Goal: Book appointment/travel/reservation

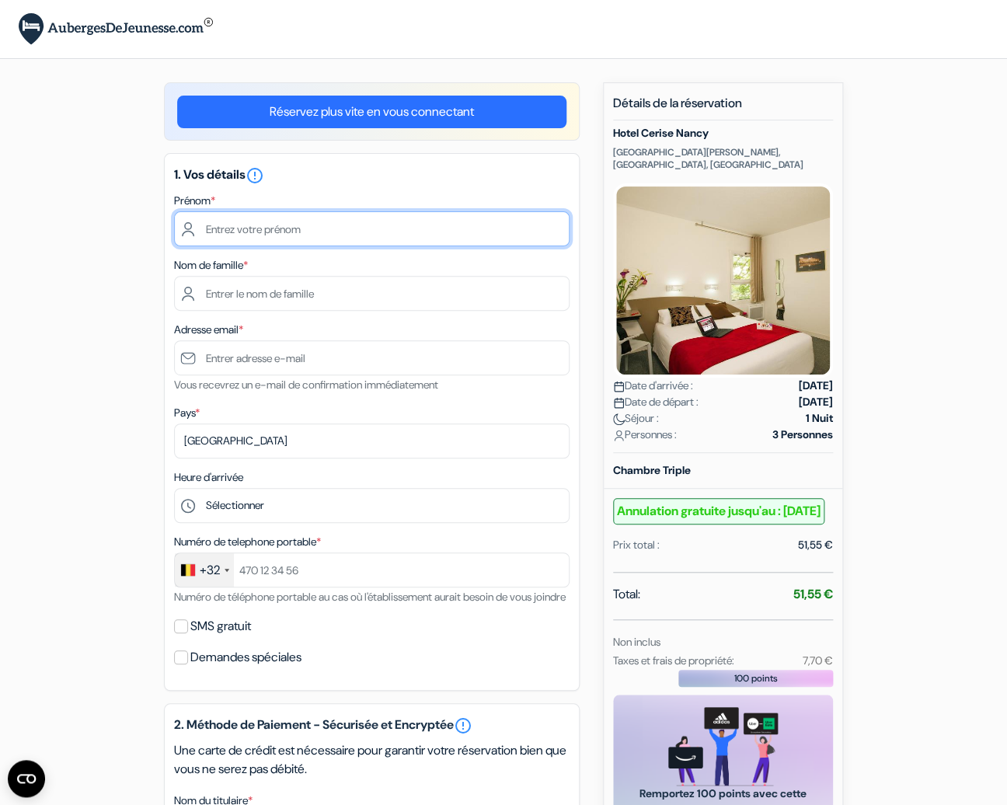
click at [260, 230] on input "text" at bounding box center [371, 228] width 395 height 35
type input "[PERSON_NAME]"
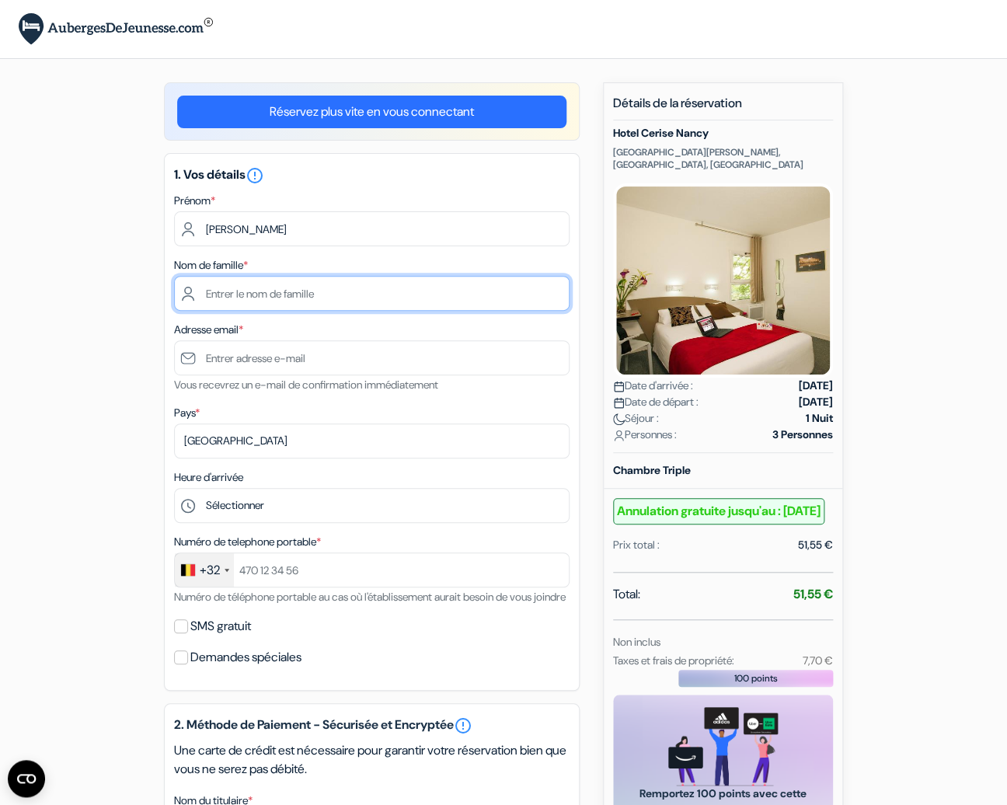
click at [246, 296] on input "text" at bounding box center [371, 293] width 395 height 35
type input "hennico"
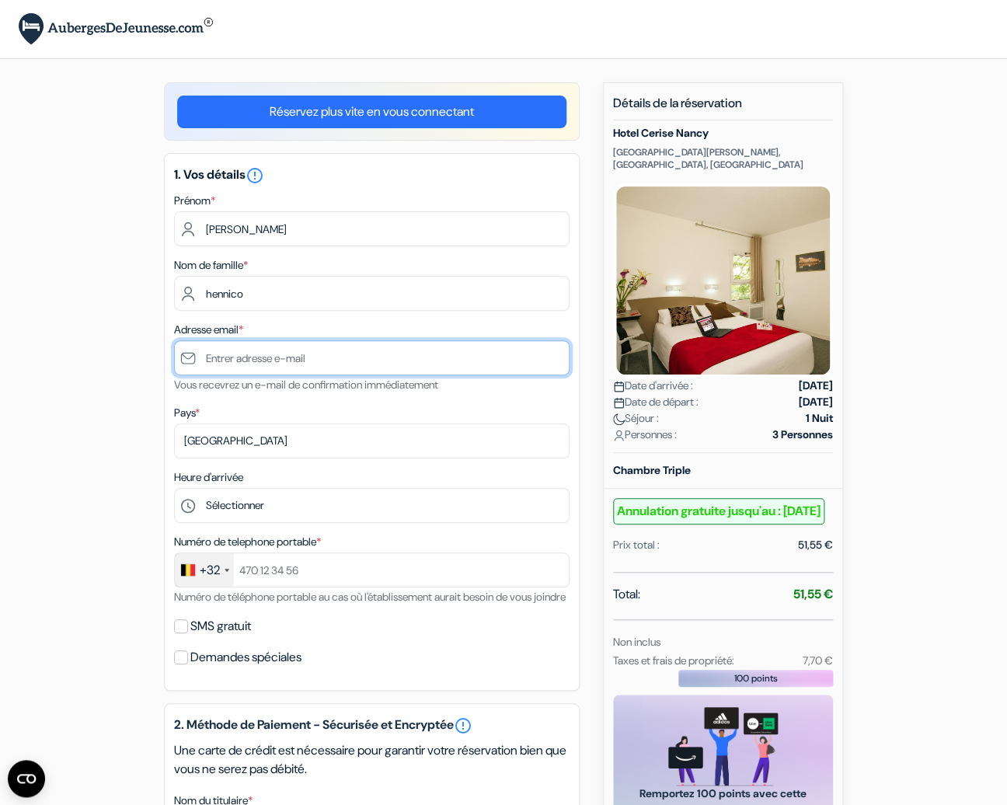
click at [229, 357] on input "text" at bounding box center [371, 357] width 395 height 35
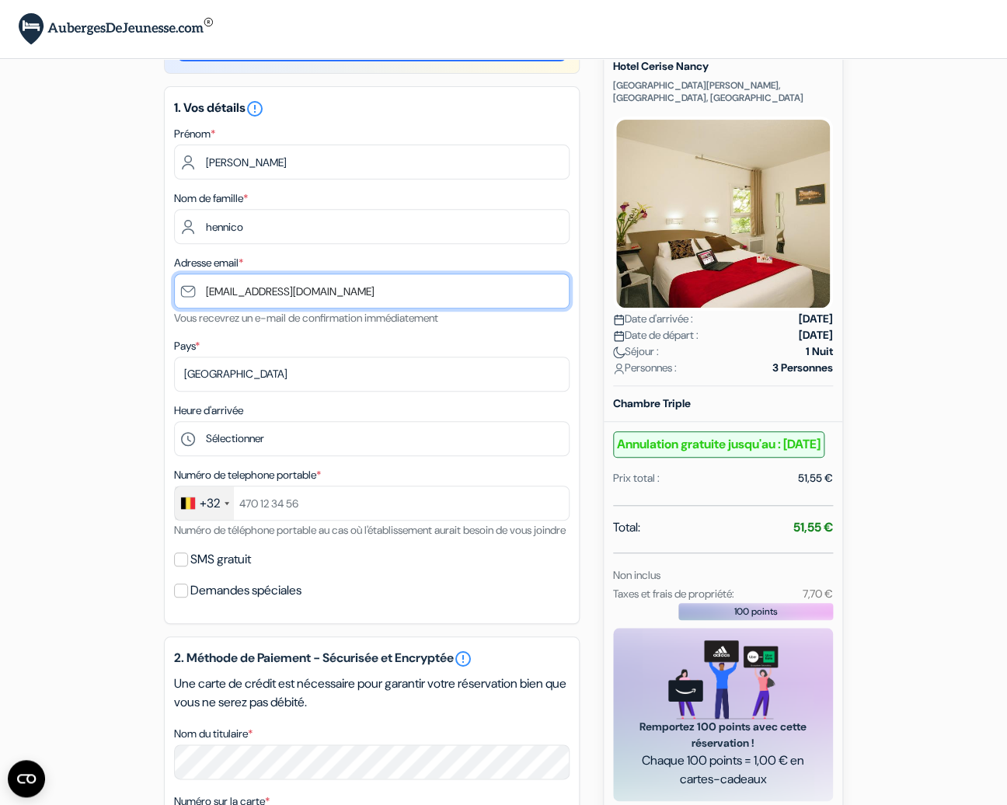
scroll to position [68, 0]
type input "[EMAIL_ADDRESS][DOMAIN_NAME]"
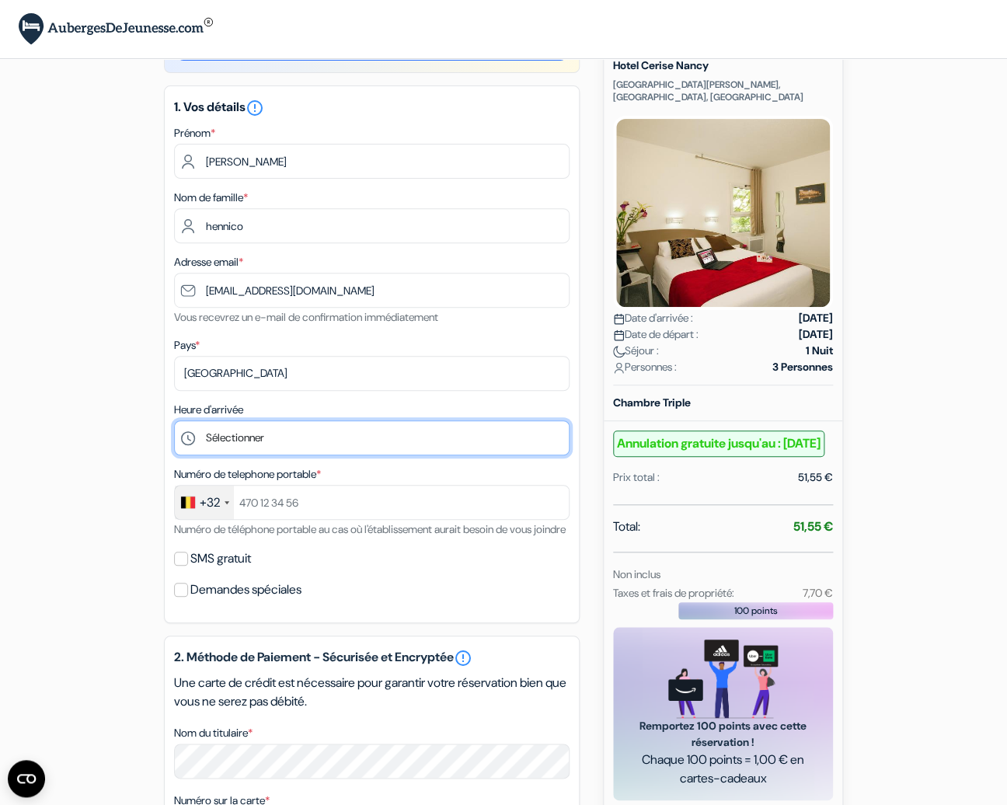
select select "18"
click option "18:00" at bounding box center [0, 0] width 0 height 0
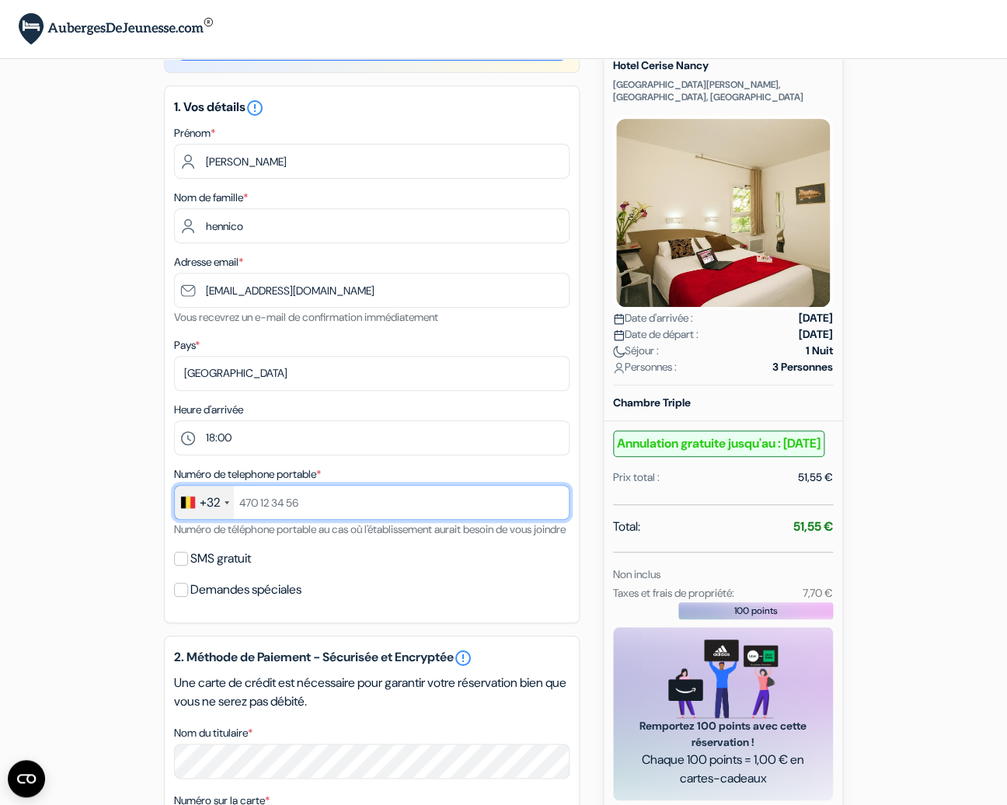
drag, startPoint x: 315, startPoint y: 505, endPoint x: 251, endPoint y: 505, distance: 63.7
click at [249, 505] on input "text" at bounding box center [371, 502] width 395 height 35
drag, startPoint x: 257, startPoint y: 501, endPoint x: 259, endPoint y: 511, distance: 10.2
click at [258, 501] on input "497332289" at bounding box center [371, 502] width 395 height 35
click at [274, 503] on input "497 332289" at bounding box center [371, 502] width 395 height 35
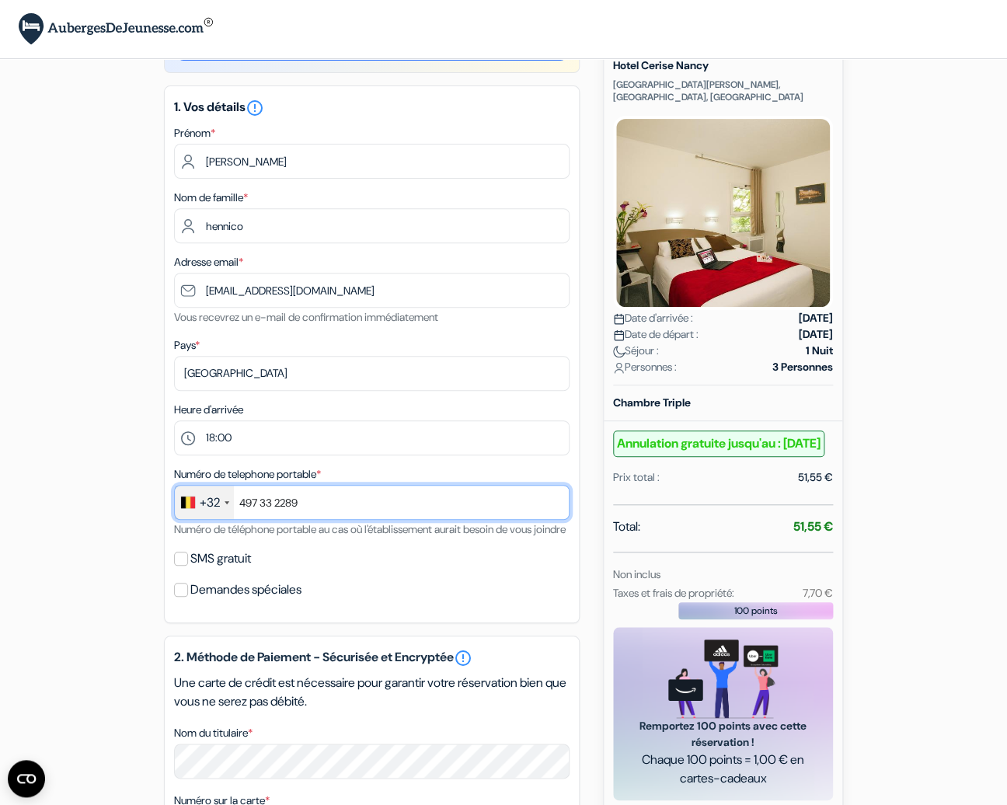
click at [289, 503] on input "497 33 2289" at bounding box center [371, 502] width 395 height 35
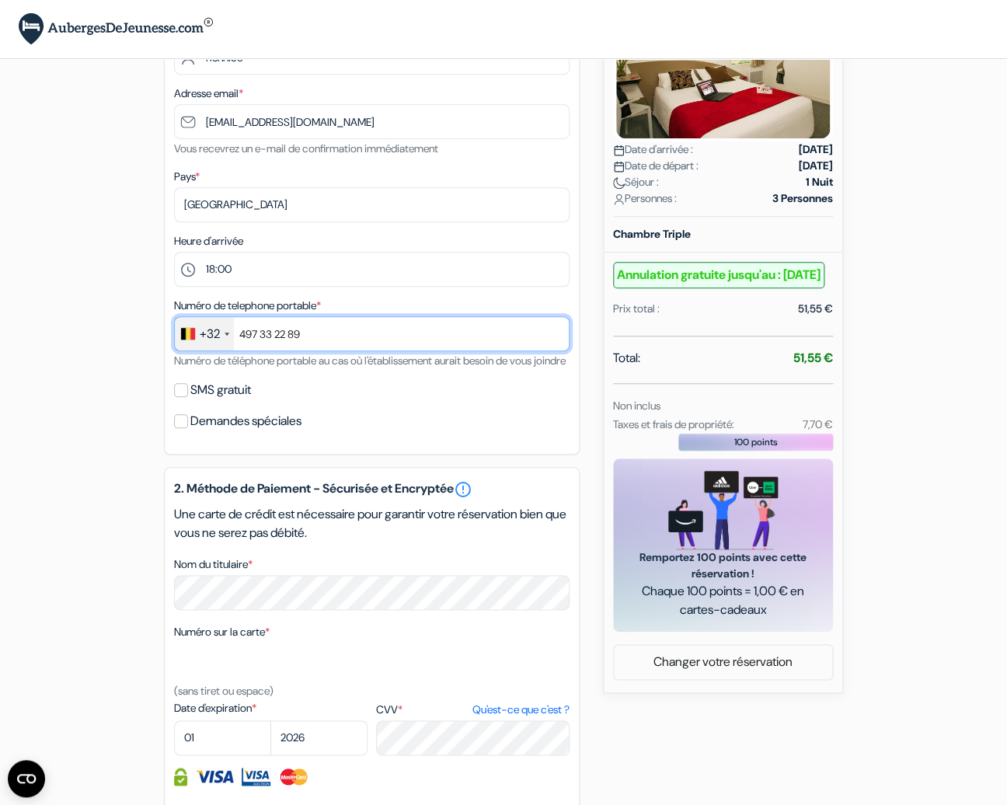
scroll to position [238, 0]
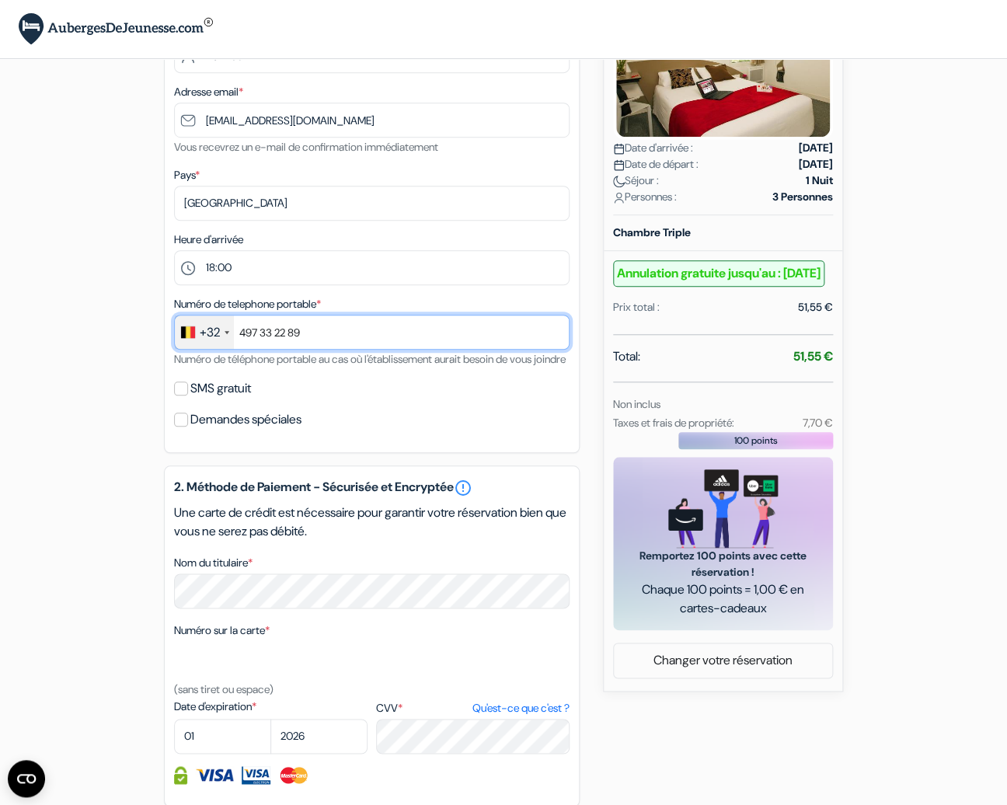
type input "497 33 22 89"
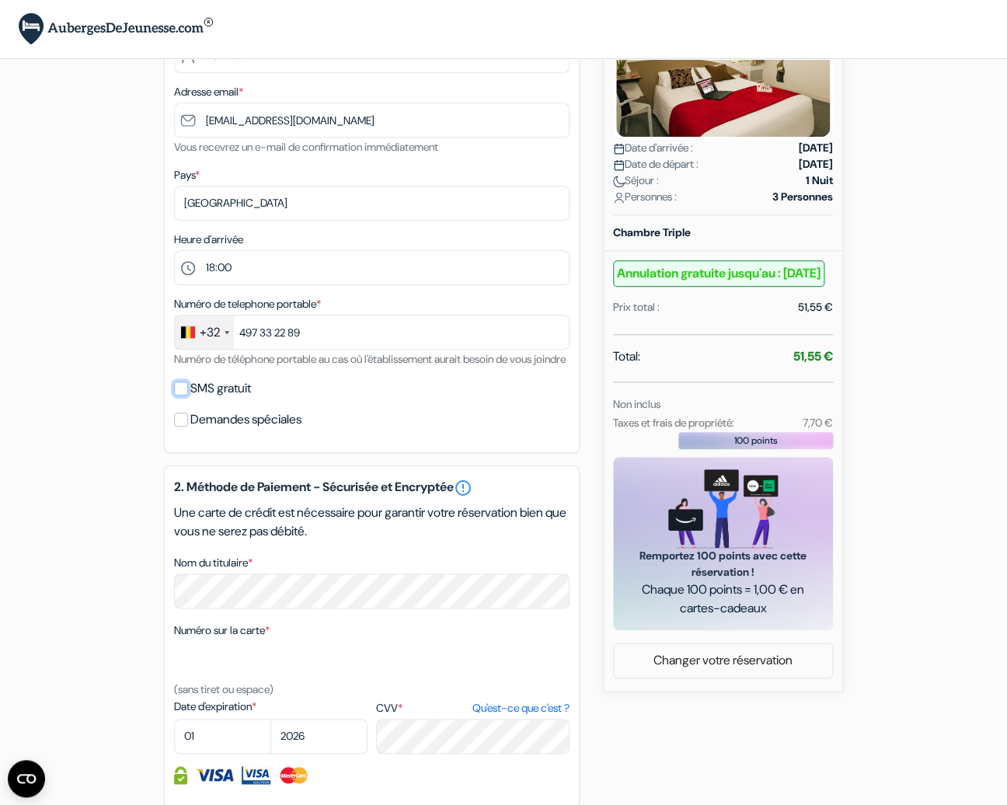
click at [183, 395] on input "SMS gratuit" at bounding box center [181, 388] width 14 height 14
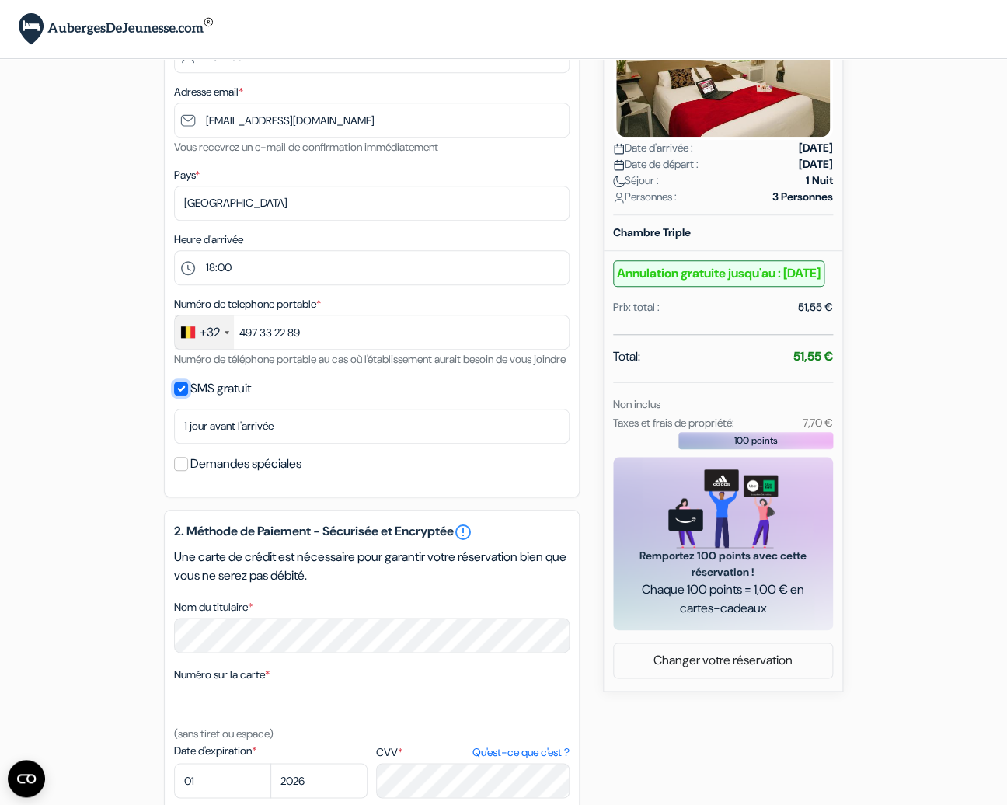
click at [184, 395] on input "SMS gratuit" at bounding box center [181, 388] width 14 height 14
checkbox input "false"
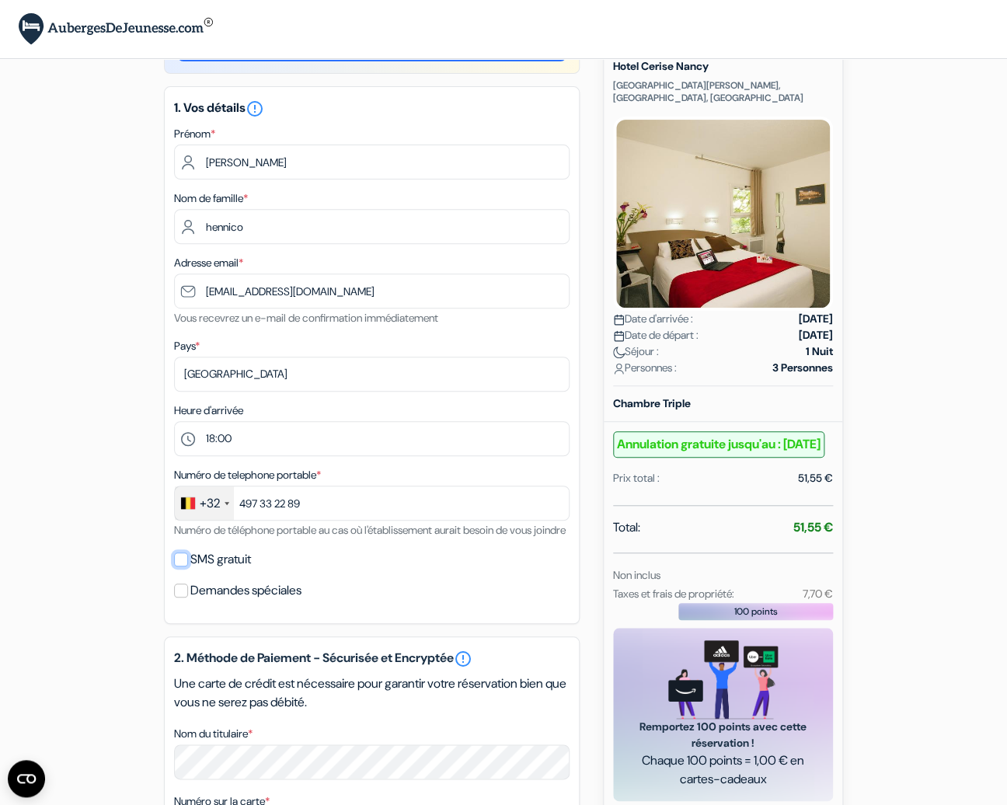
scroll to position [61, 0]
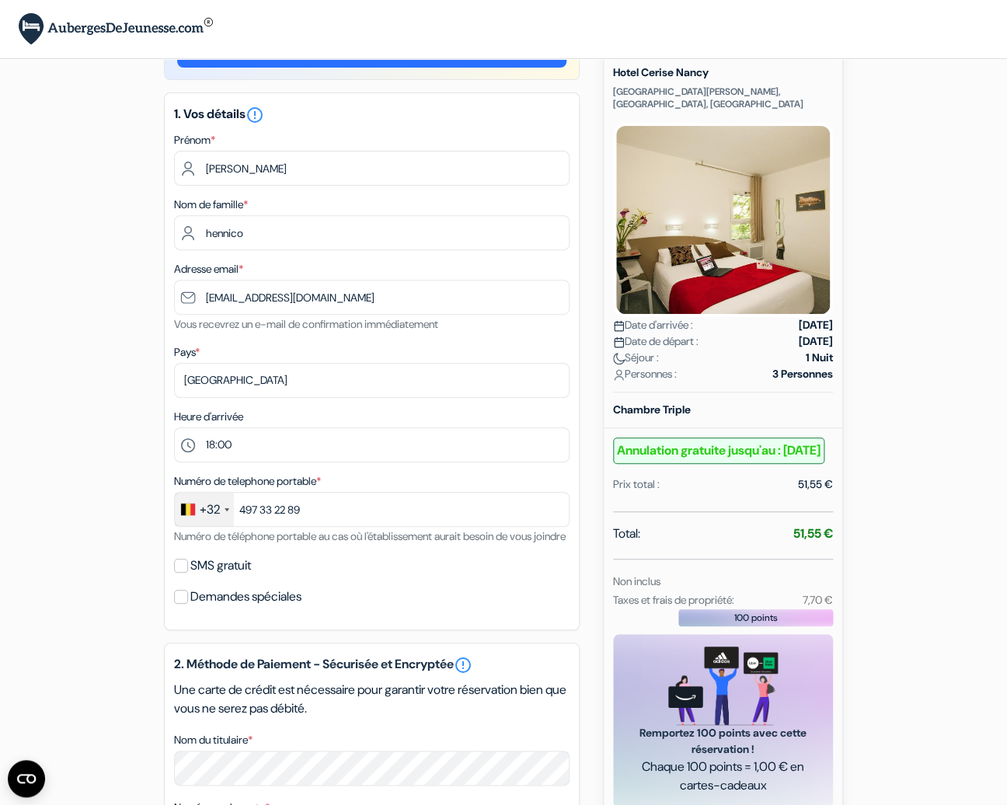
click at [714, 209] on img at bounding box center [723, 220] width 220 height 194
